Goal: Task Accomplishment & Management: Complete application form

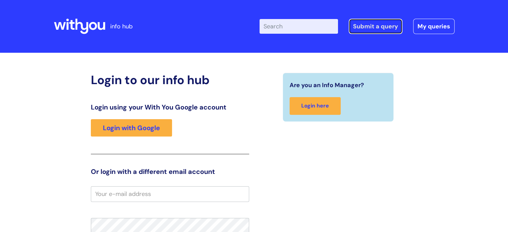
click at [363, 30] on link "Submit a query" at bounding box center [375, 26] width 54 height 15
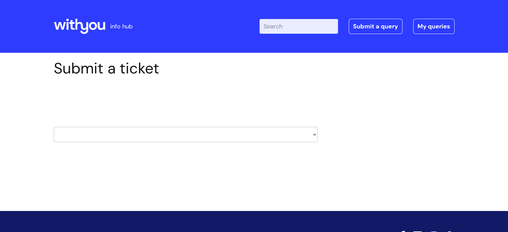
click at [315, 135] on select "HR / People IT and Support Clinical Drug Alerts Finance Accounts Data Support T…" at bounding box center [186, 134] width 264 height 15
select select "it_and_support"
click at [54, 127] on select "HR / People IT and Support Clinical Drug Alerts Finance Accounts Data Support T…" at bounding box center [186, 134] width 264 height 15
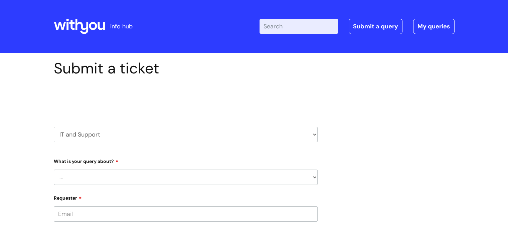
click at [167, 173] on select "... Mobile Phone Reset & MFA Accounts, Starters and Leavers IT Hardware issue I…" at bounding box center [186, 177] width 264 height 15
select select "Something Else"
click at [54, 170] on select "... Mobile Phone Reset & MFA Accounts, Starters and Leavers IT Hardware issue I…" at bounding box center [186, 177] width 264 height 15
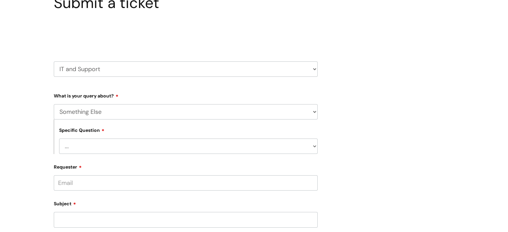
scroll to position [67, 0]
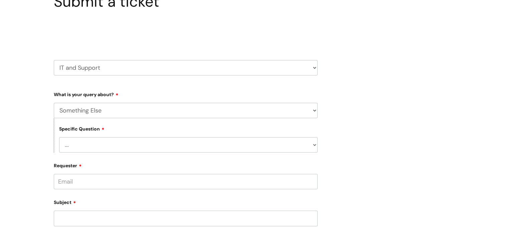
click at [315, 145] on select "... My problem is not listed" at bounding box center [188, 144] width 258 height 15
select select "My problem is not listed"
click at [59, 137] on select "... My problem is not listed" at bounding box center [188, 144] width 258 height 15
click at [139, 180] on input "Requester" at bounding box center [186, 181] width 264 height 15
type input "Additional telephone request"
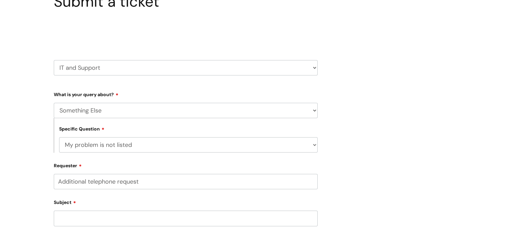
drag, startPoint x: 140, startPoint y: 181, endPoint x: 57, endPoint y: 182, distance: 82.8
click at [57, 182] on input "Additional telephone request" at bounding box center [186, 181] width 264 height 15
click at [71, 220] on input "Subject" at bounding box center [186, 218] width 264 height 15
paste input "Additional telephone request"
type input "Additional telephone request"
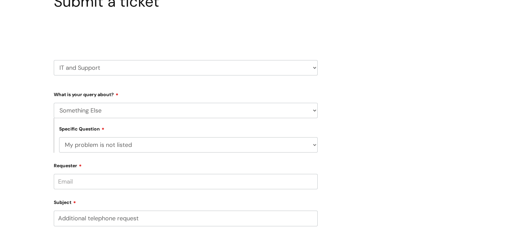
click at [87, 184] on input "Requester" at bounding box center [186, 181] width 264 height 15
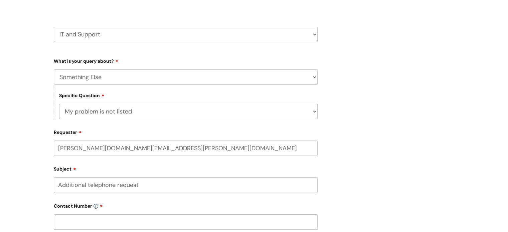
scroll to position [133, 0]
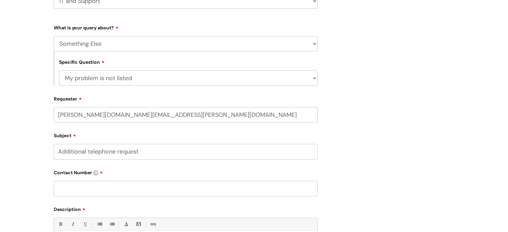
type input "jayne.hughes@wearewithyou.org.uk"
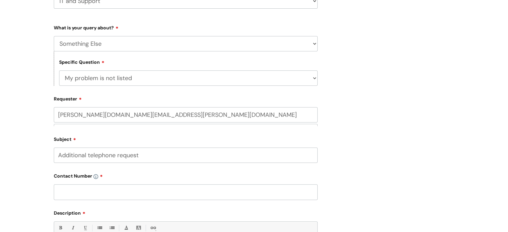
click at [88, 189] on input "text" at bounding box center [186, 191] width 264 height 15
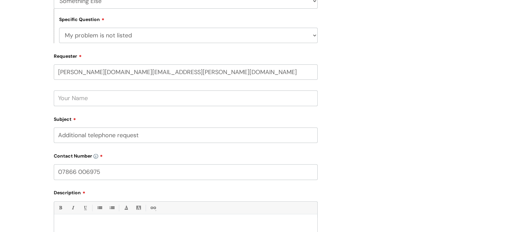
scroll to position [200, 0]
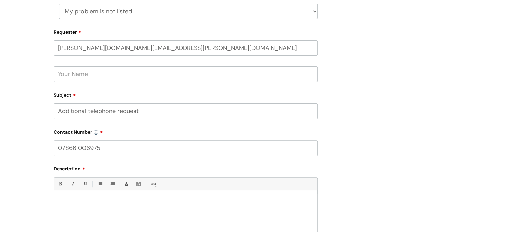
type input "07866 006975"
click at [91, 199] on p at bounding box center [185, 202] width 253 height 6
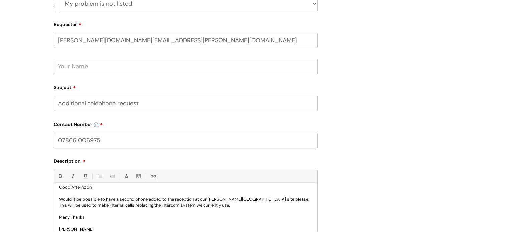
scroll to position [373, 0]
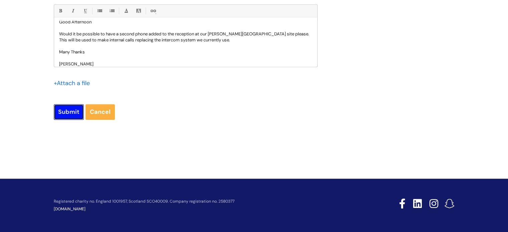
click at [75, 114] on input "Submit" at bounding box center [69, 111] width 30 height 15
type input "Please Wait..."
